Goal: Task Accomplishment & Management: Manage account settings

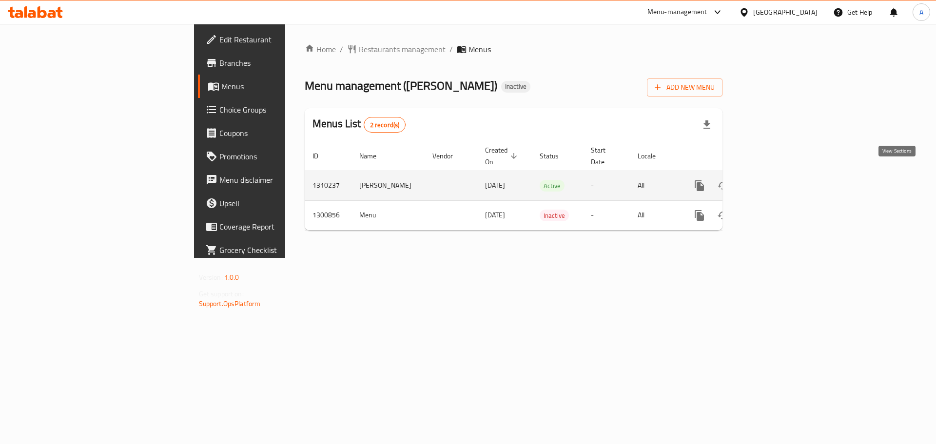
click at [775, 180] on icon "enhanced table" at bounding box center [770, 186] width 12 height 12
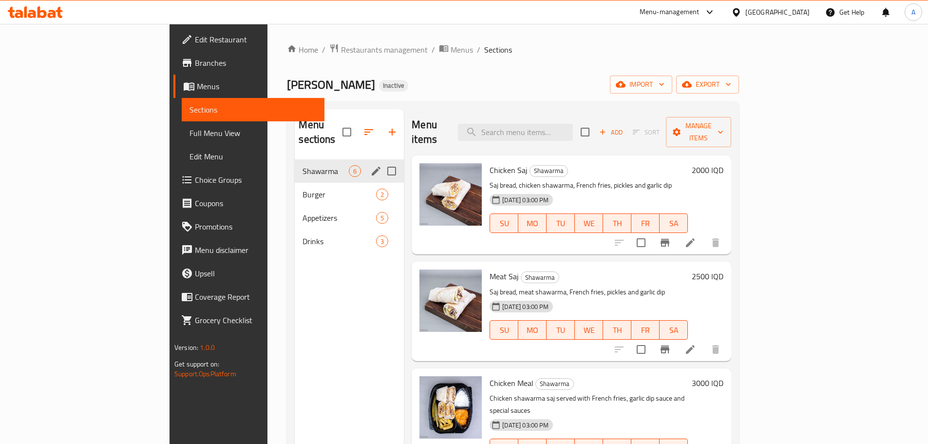
click at [295, 167] on div "Shawarma 6" at bounding box center [349, 170] width 109 height 23
click at [303, 189] on span "Burger" at bounding box center [326, 195] width 46 height 12
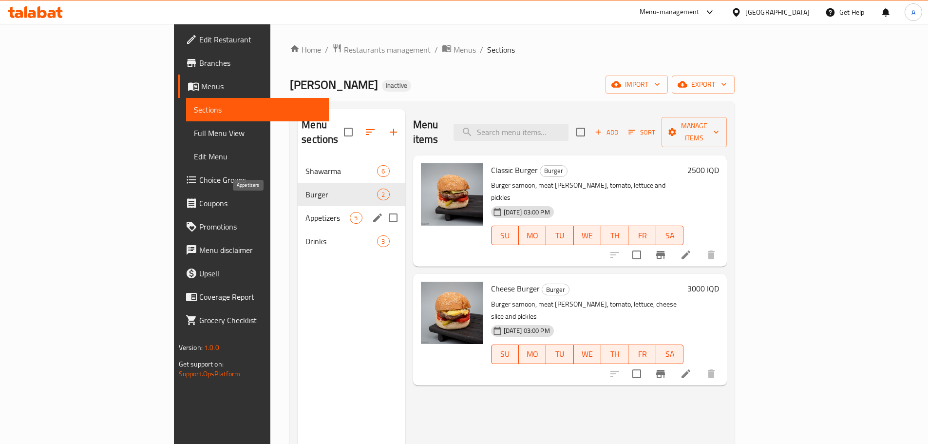
click at [306, 212] on span "Appetizers" at bounding box center [328, 218] width 44 height 12
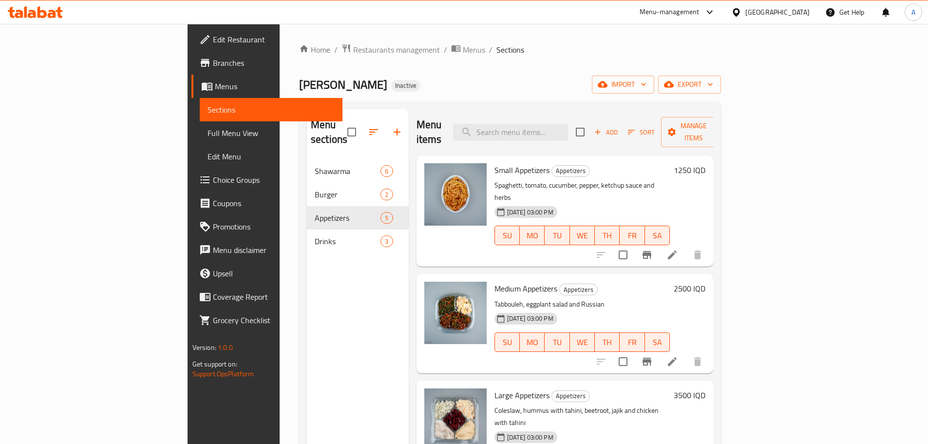
click at [307, 232] on div "Drinks 3" at bounding box center [358, 241] width 102 height 23
